Goal: Find specific page/section: Find specific page/section

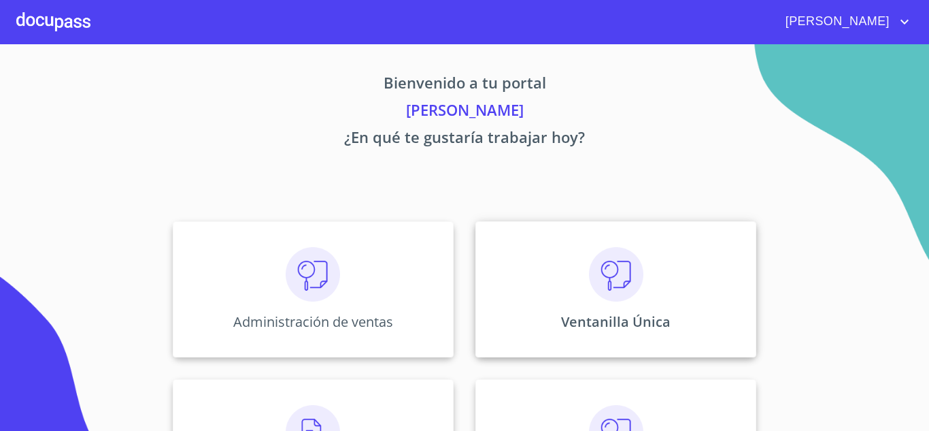
click at [606, 272] on img at bounding box center [616, 274] width 54 height 54
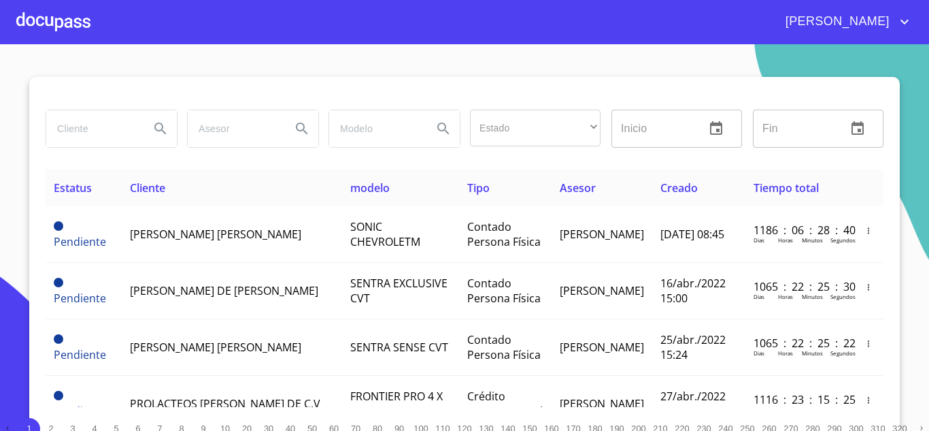
click at [90, 123] on input "search" at bounding box center [92, 128] width 93 height 37
click at [90, 133] on input "search" at bounding box center [92, 128] width 93 height 37
click at [154, 129] on icon "Search" at bounding box center [160, 128] width 12 height 12
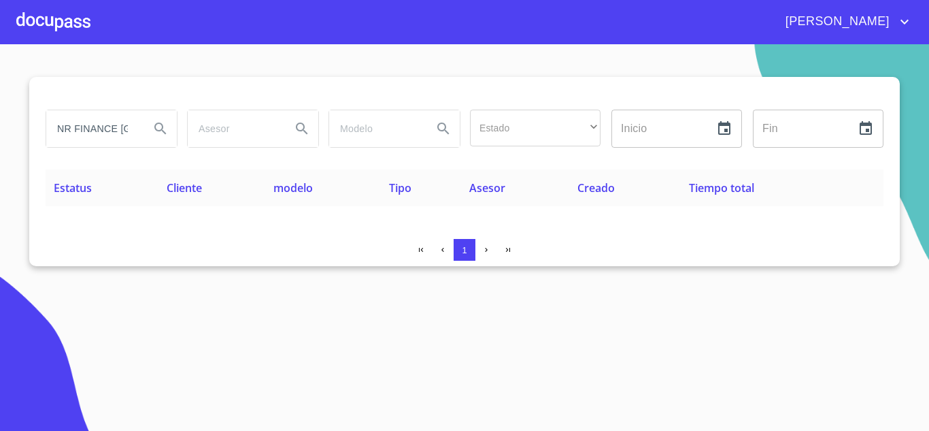
click at [131, 129] on input "NR FINANCE [GEOGRAPHIC_DATA]" at bounding box center [92, 128] width 93 height 37
click at [159, 125] on icon "Search" at bounding box center [160, 128] width 16 height 16
click at [135, 129] on input "NR FINANCE" at bounding box center [92, 128] width 93 height 37
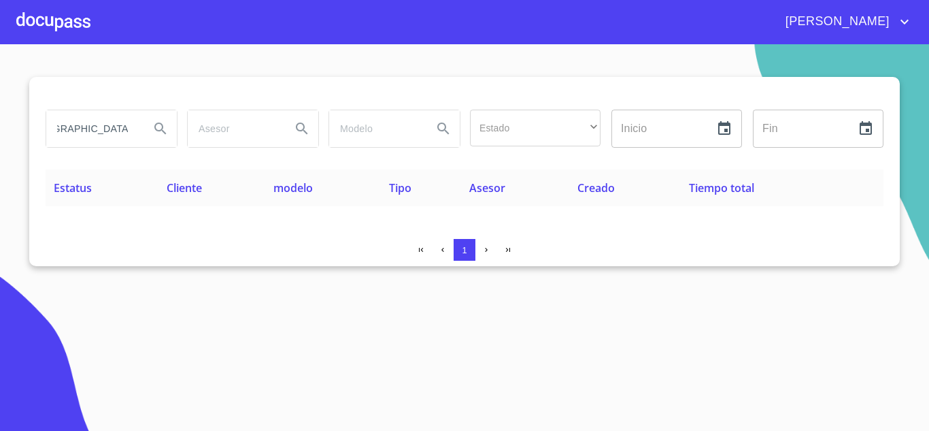
scroll to position [0, 73]
type input "CAFE [GEOGRAPHIC_DATA]"
click at [157, 122] on icon "Search" at bounding box center [160, 128] width 16 height 16
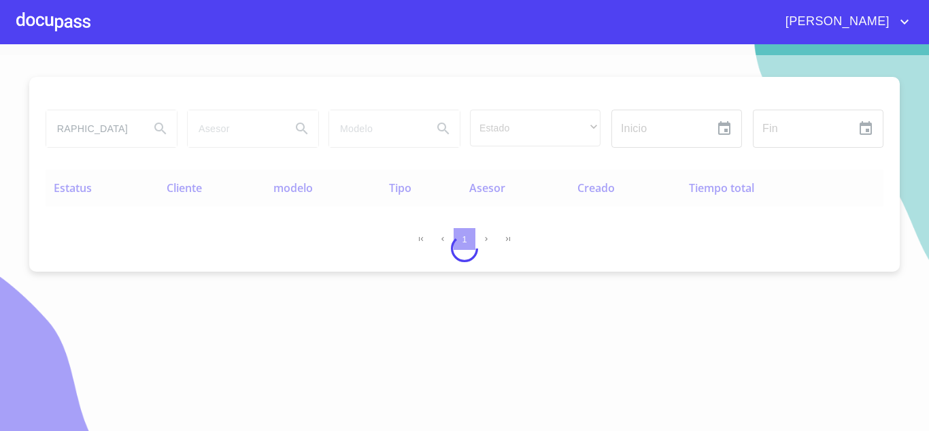
scroll to position [0, 0]
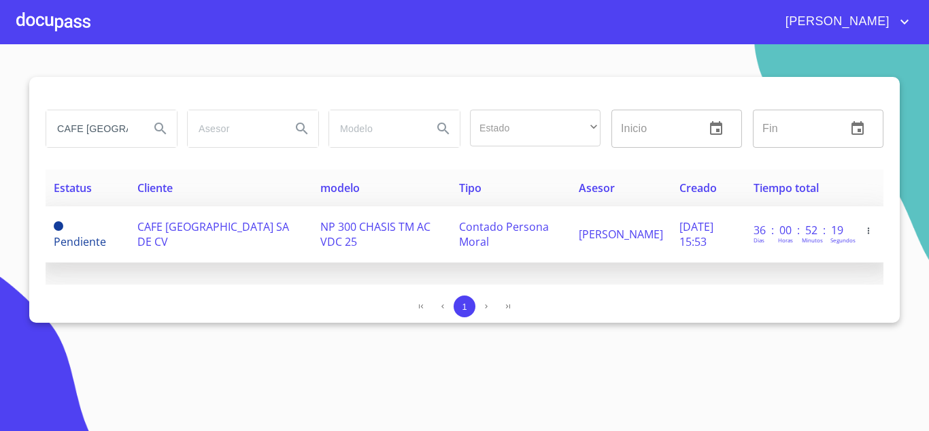
click at [179, 232] on span "CAFE [GEOGRAPHIC_DATA] SA DE CV" at bounding box center [213, 234] width 152 height 30
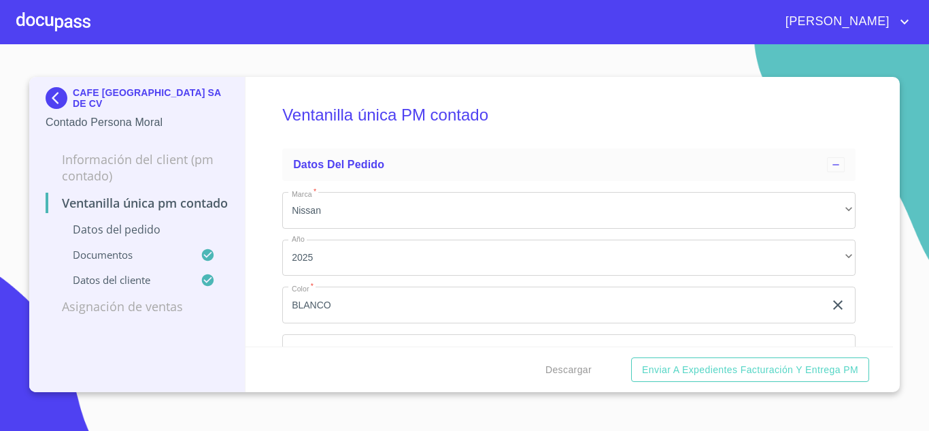
click at [52, 94] on img at bounding box center [59, 98] width 27 height 22
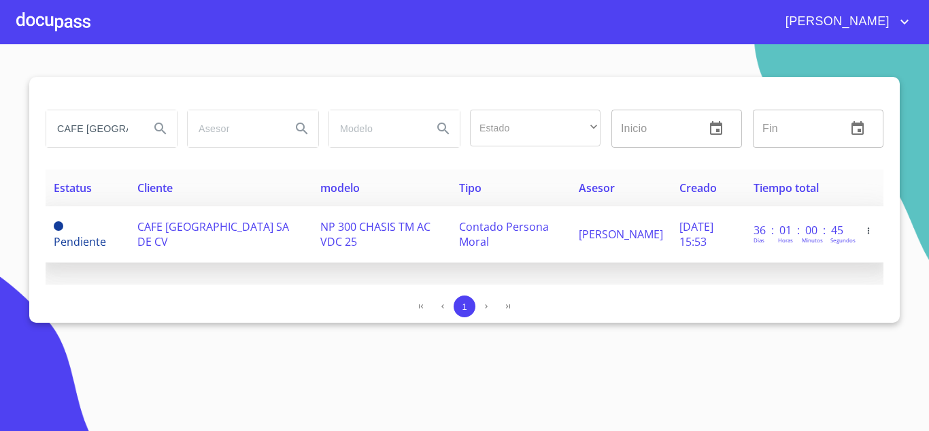
click at [156, 234] on span "CAFE [GEOGRAPHIC_DATA] SA DE CV" at bounding box center [213, 234] width 152 height 30
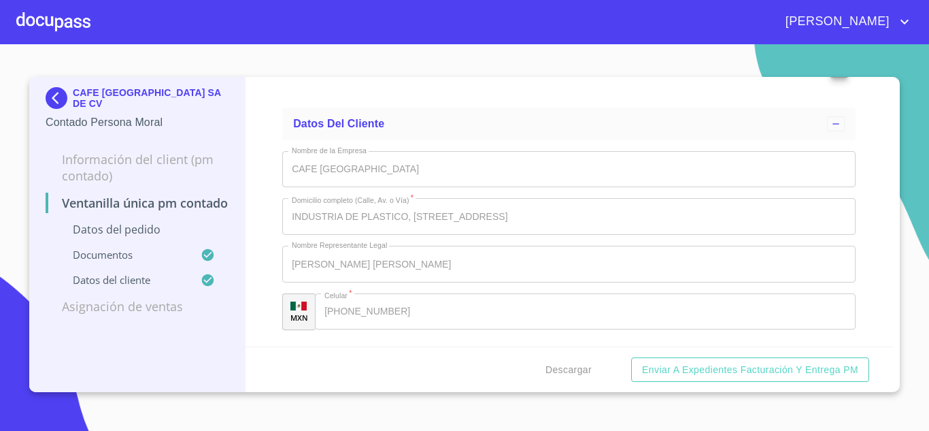
scroll to position [5237, 0]
click at [58, 101] on img at bounding box center [59, 98] width 27 height 22
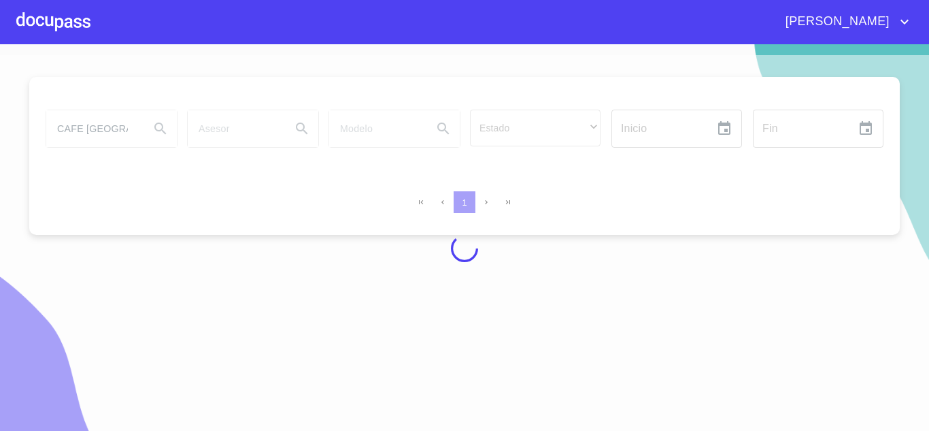
click at [133, 131] on div at bounding box center [464, 248] width 929 height 386
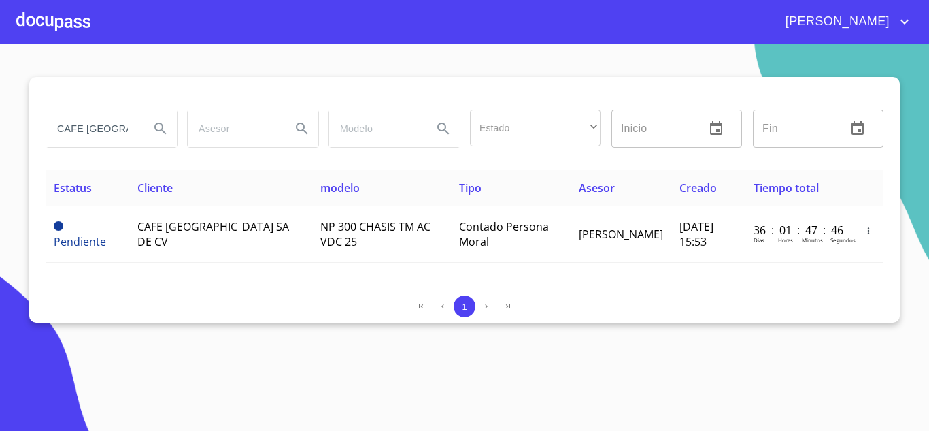
click at [96, 122] on input "CAFE [GEOGRAPHIC_DATA]" at bounding box center [92, 128] width 93 height 37
click at [137, 124] on input "CAFE [GEOGRAPHIC_DATA]" at bounding box center [92, 128] width 93 height 37
click at [163, 127] on icon "Search" at bounding box center [160, 128] width 12 height 12
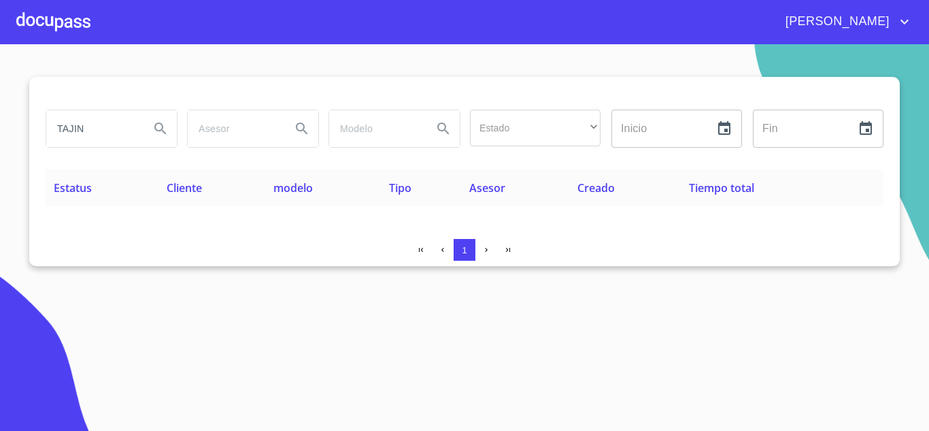
click at [127, 125] on input "TAJIN" at bounding box center [92, 128] width 93 height 37
type input "T"
click at [155, 127] on icon "Search" at bounding box center [160, 128] width 12 height 12
click at [140, 120] on div "NR FINANCE" at bounding box center [111, 128] width 131 height 37
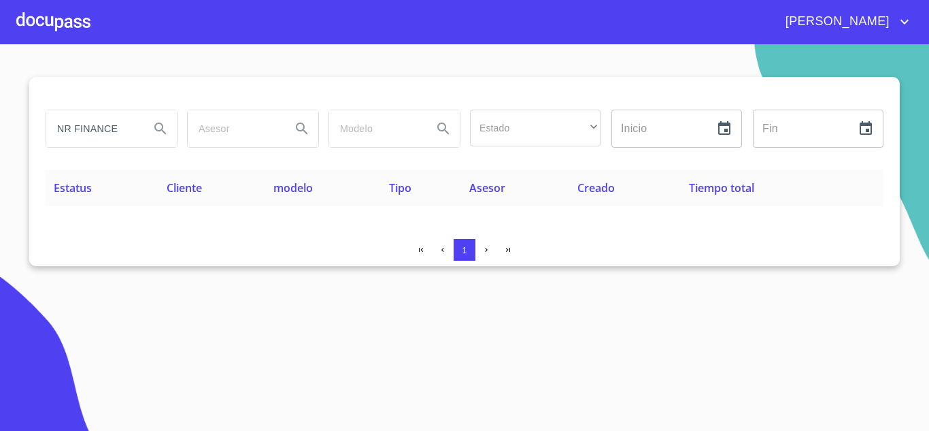
click at [140, 120] on div "NR FINANCE" at bounding box center [111, 128] width 131 height 37
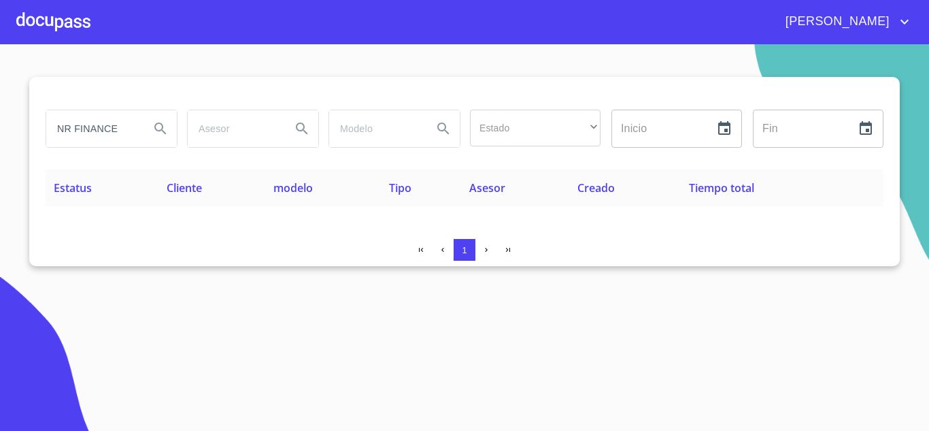
click at [124, 125] on input "NR FINANCE" at bounding box center [92, 128] width 93 height 37
type input "PRODUCTOS TAJIN"
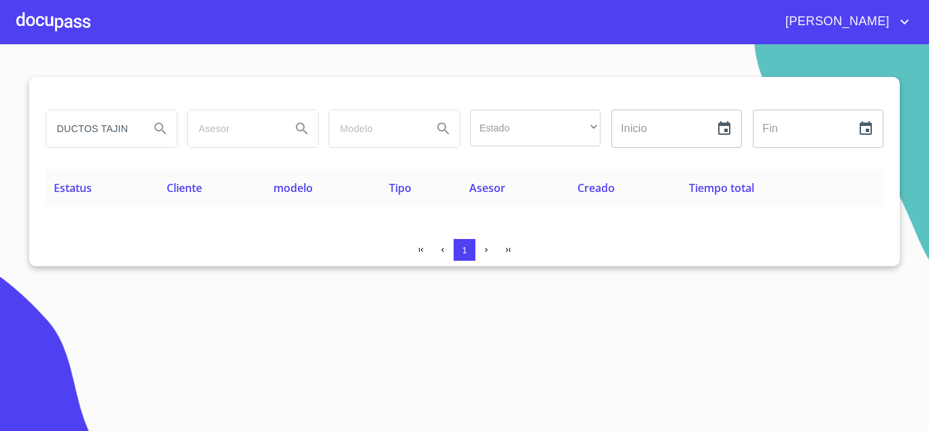
click at [157, 129] on icon "Search" at bounding box center [160, 128] width 16 height 16
